Goal: Find specific page/section: Find specific page/section

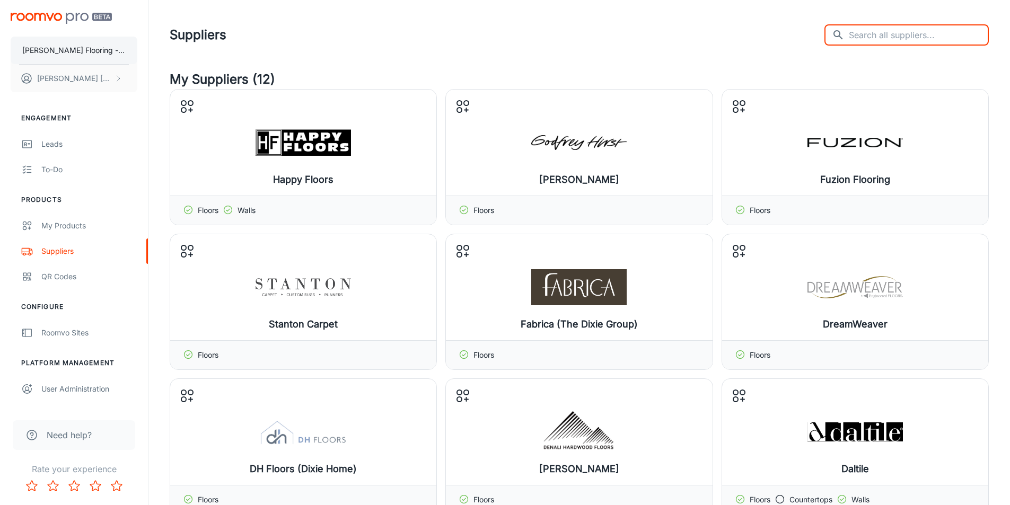
click at [71, 47] on p "[PERSON_NAME] Flooring - test site" at bounding box center [73, 51] width 103 height 12
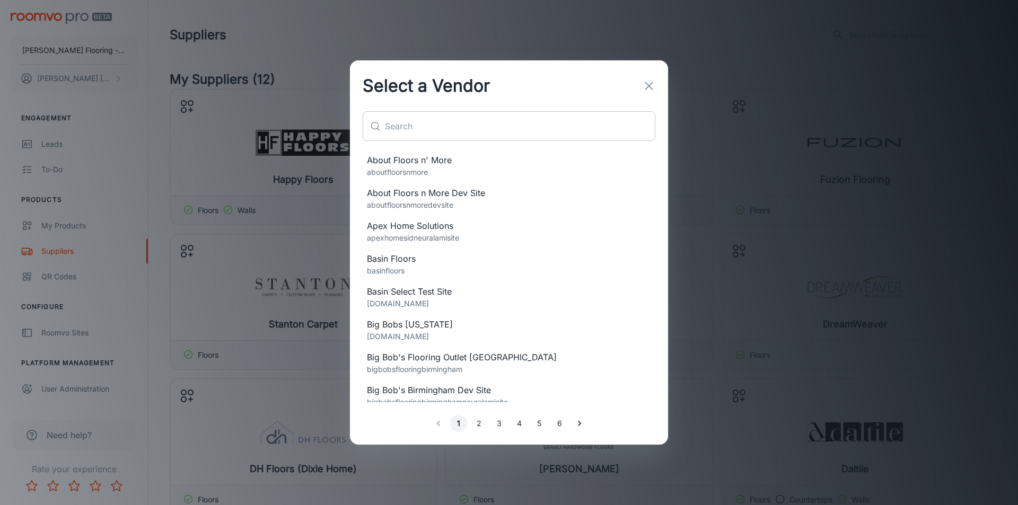
click at [459, 113] on input "text" at bounding box center [520, 126] width 270 height 30
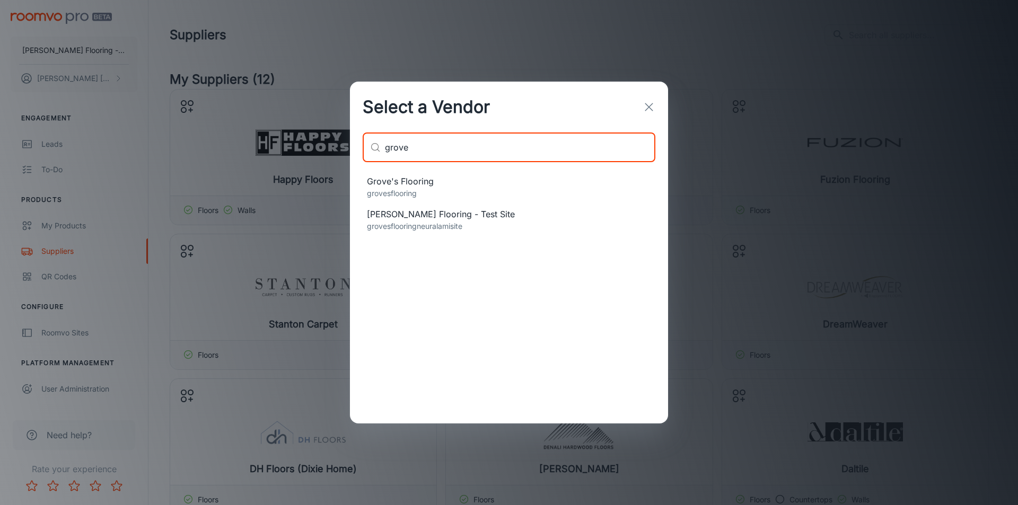
type input "grove"
click at [412, 188] on p "grovesflooring" at bounding box center [509, 194] width 284 height 12
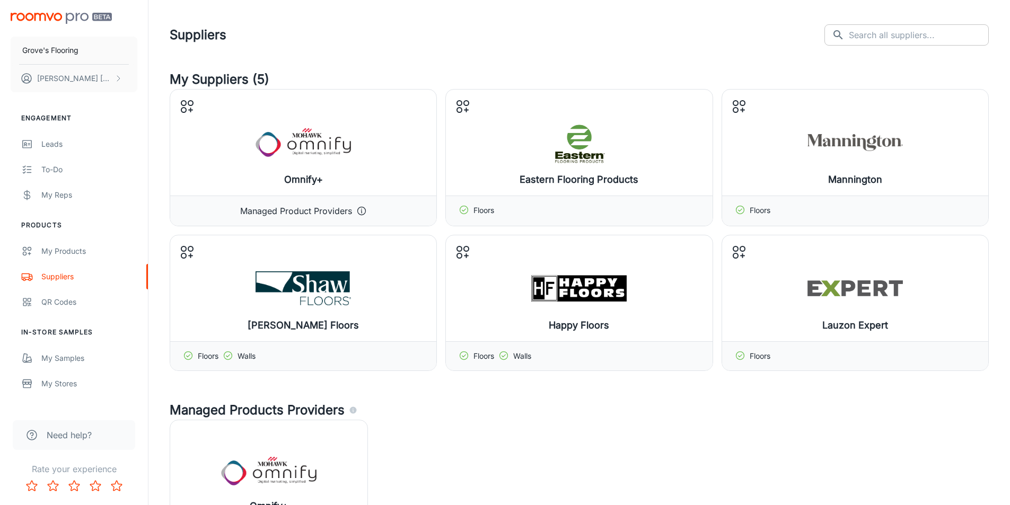
drag, startPoint x: 884, startPoint y: 37, endPoint x: 915, endPoint y: 41, distance: 31.5
click at [884, 37] on input "text" at bounding box center [919, 34] width 140 height 21
type input "mohawk"
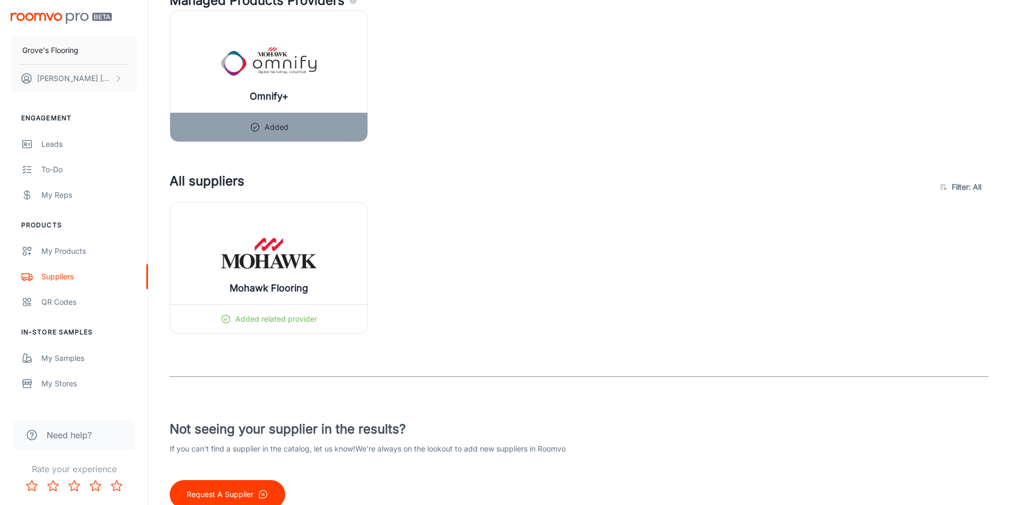
scroll to position [311, 0]
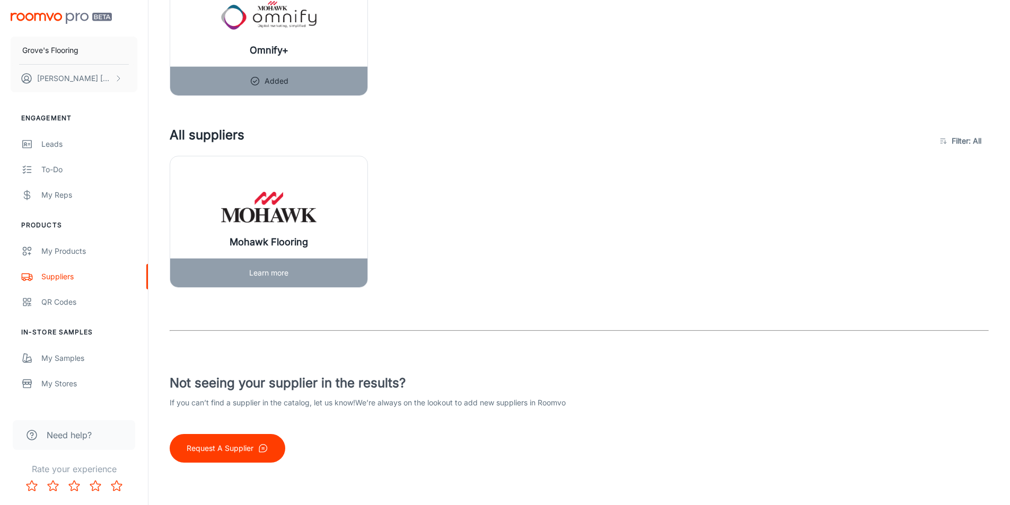
click at [229, 199] on img at bounding box center [268, 207] width 95 height 42
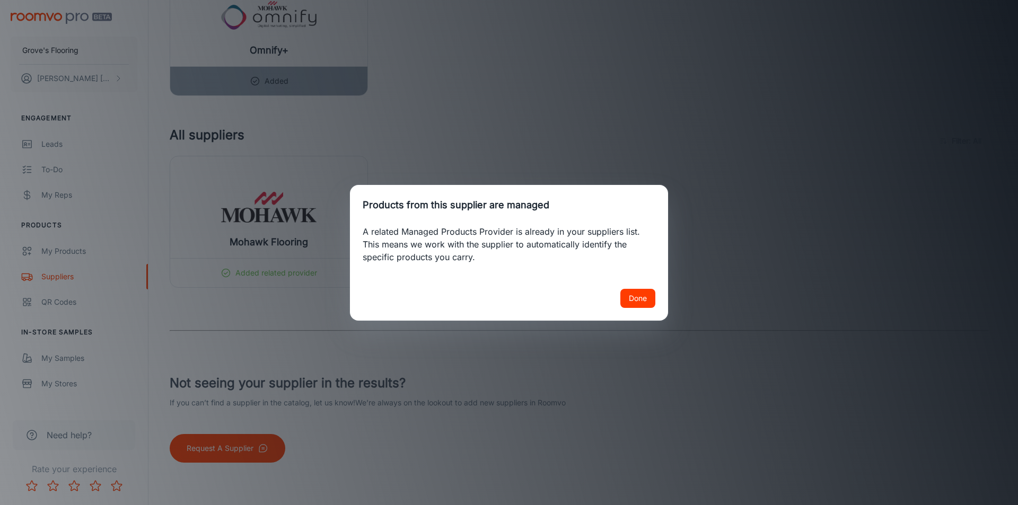
click at [637, 295] on button "Done" at bounding box center [637, 298] width 35 height 19
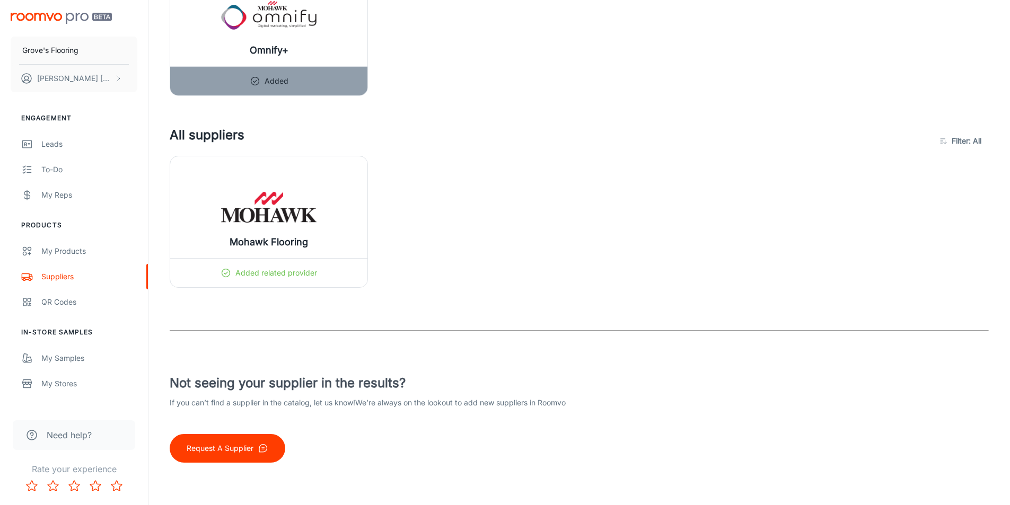
scroll to position [0, 0]
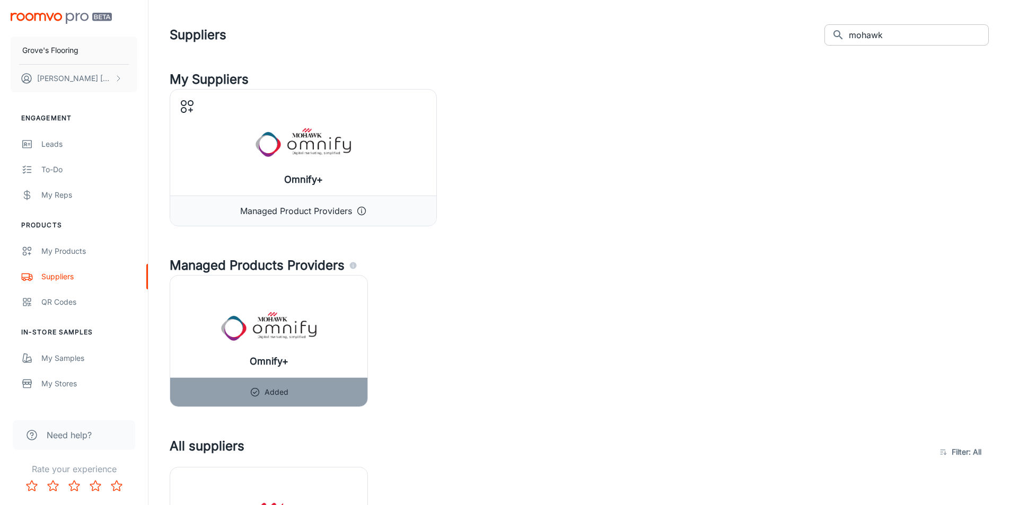
click at [943, 36] on input "mohawk" at bounding box center [919, 34] width 140 height 21
click at [942, 35] on input "mohawk" at bounding box center [919, 34] width 140 height 21
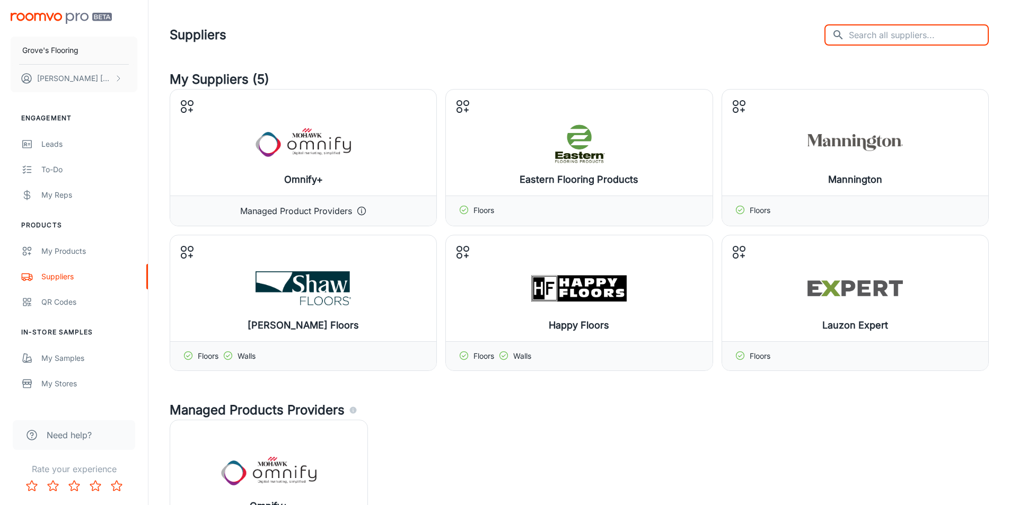
click at [522, 40] on div "Suppliers ​ ​" at bounding box center [579, 35] width 819 height 28
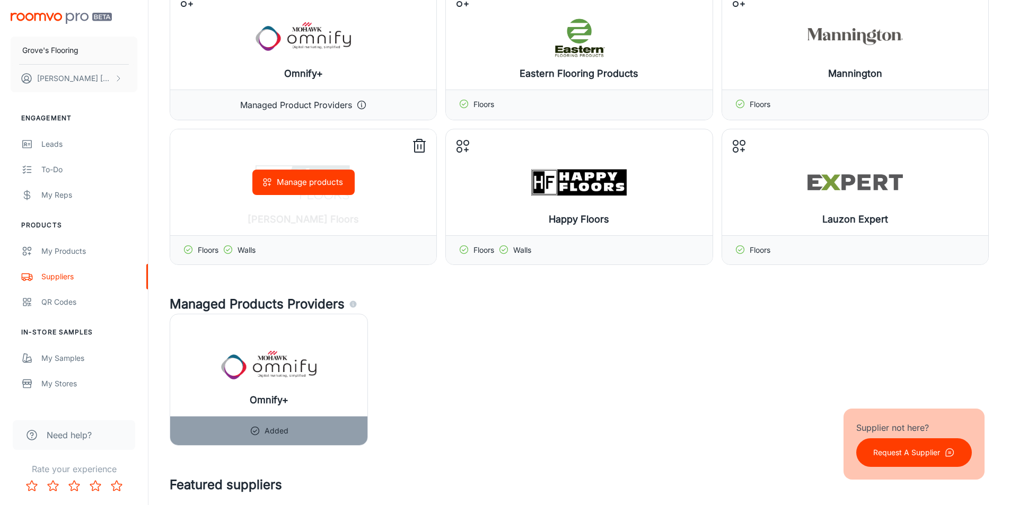
scroll to position [53, 0]
